Goal: Task Accomplishment & Management: Complete application form

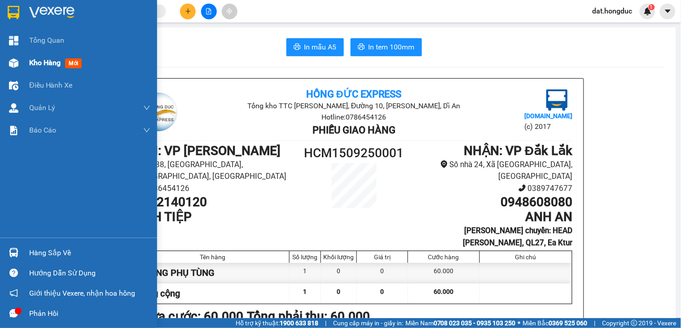
click at [44, 59] on span "Kho hàng" at bounding box center [44, 62] width 31 height 9
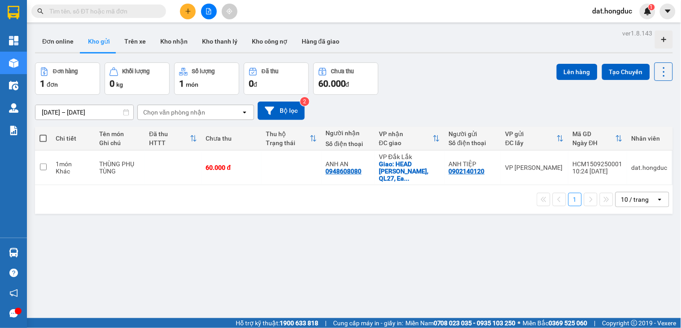
click at [119, 8] on input "text" at bounding box center [102, 11] width 106 height 10
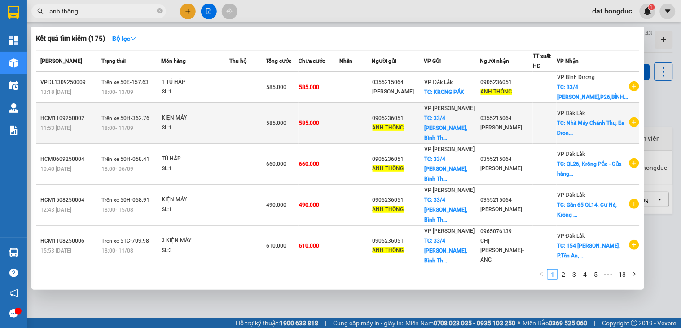
type input "anh thông"
click at [424, 144] on td "0905236051 ANH THÔNG" at bounding box center [398, 123] width 52 height 41
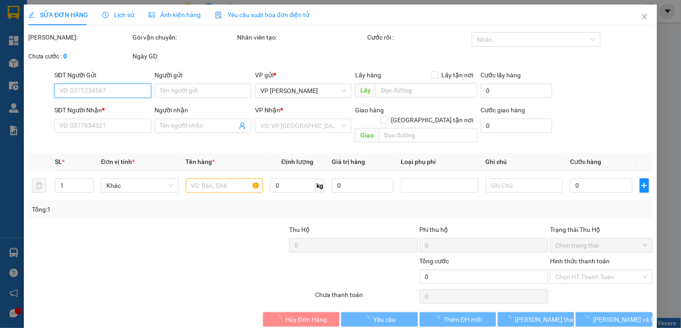
type input "0905236051"
type input "ANH THÔNG"
checkbox input "true"
type input "[STREET_ADDRESS][PERSON_NAME]"
type input "0355215064"
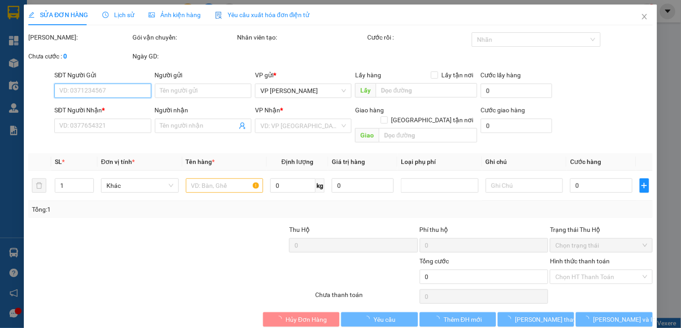
type input "[PERSON_NAME]"
checkbox input "true"
type input "Nhà Máy Chánh Thu, Ea Đrong, Cư Mga"
type input "585.000"
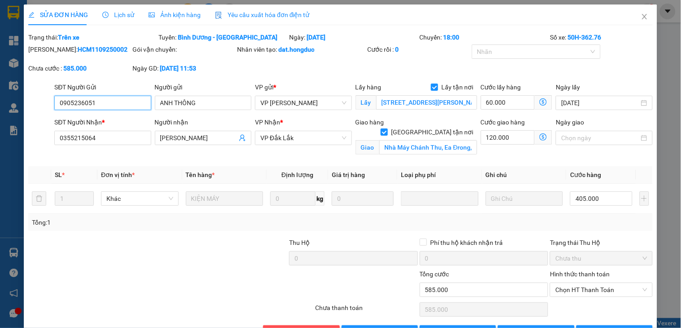
drag, startPoint x: 108, startPoint y: 102, endPoint x: 47, endPoint y: 100, distance: 61.5
click at [47, 100] on div "SĐT Người Gửi 0905236051 0905236051 Người gửi ANH THÔNG VP gửi * VP [GEOGRAPHIC…" at bounding box center [340, 97] width 626 height 31
